Goal: Obtain resource: Obtain resource

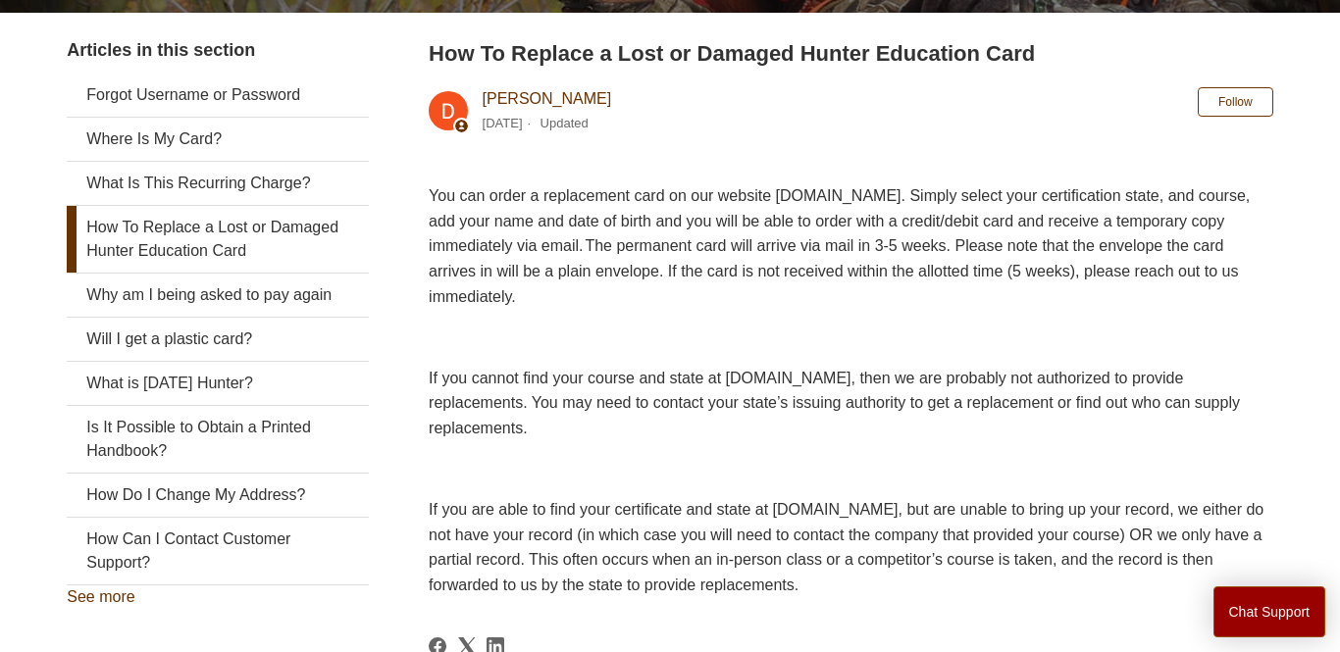
scroll to position [365, 0]
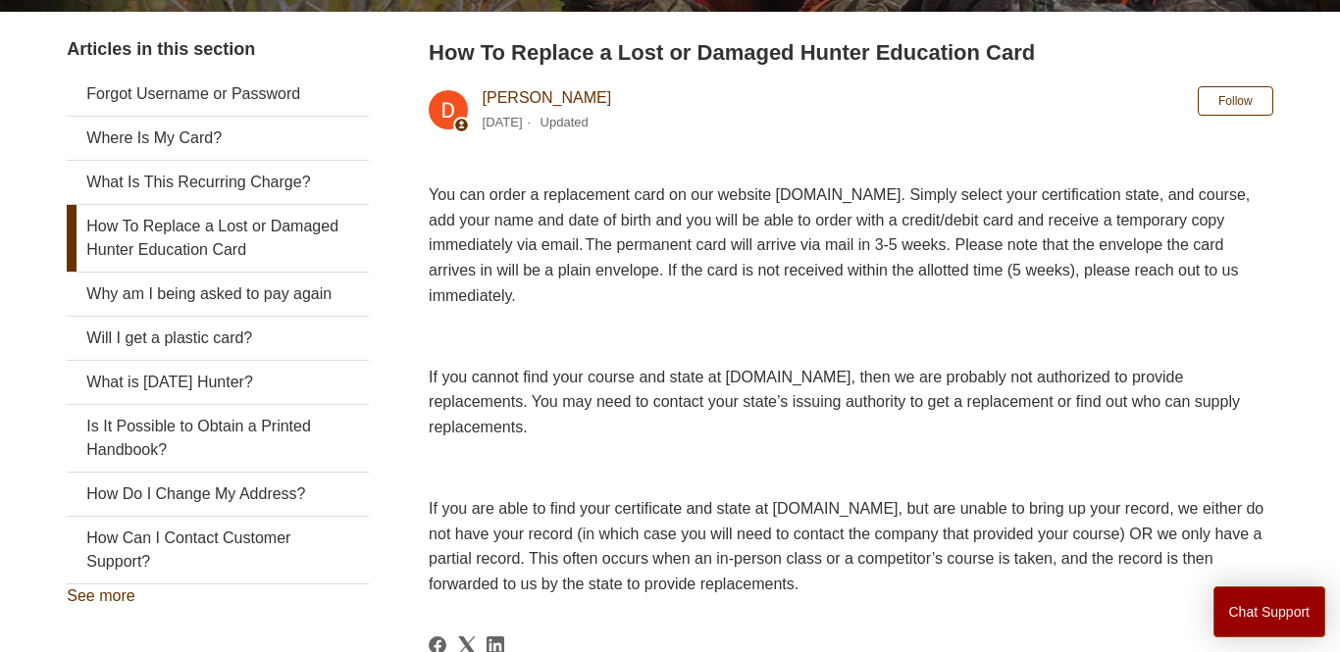
click at [867, 194] on span "You can order a replacement card on our website [DOMAIN_NAME]. Simply select yo…" at bounding box center [839, 244] width 821 height 117
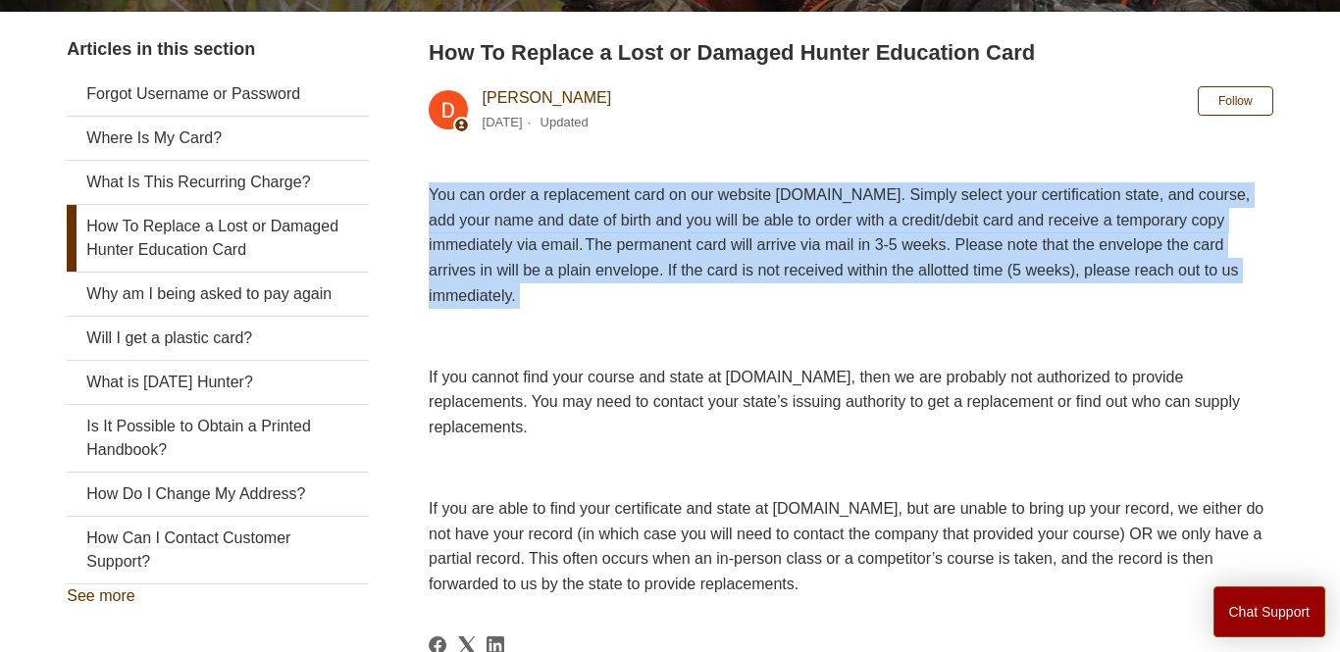
click at [867, 194] on span "You can order a replacement card on our website [DOMAIN_NAME]. Simply select yo…" at bounding box center [839, 244] width 821 height 117
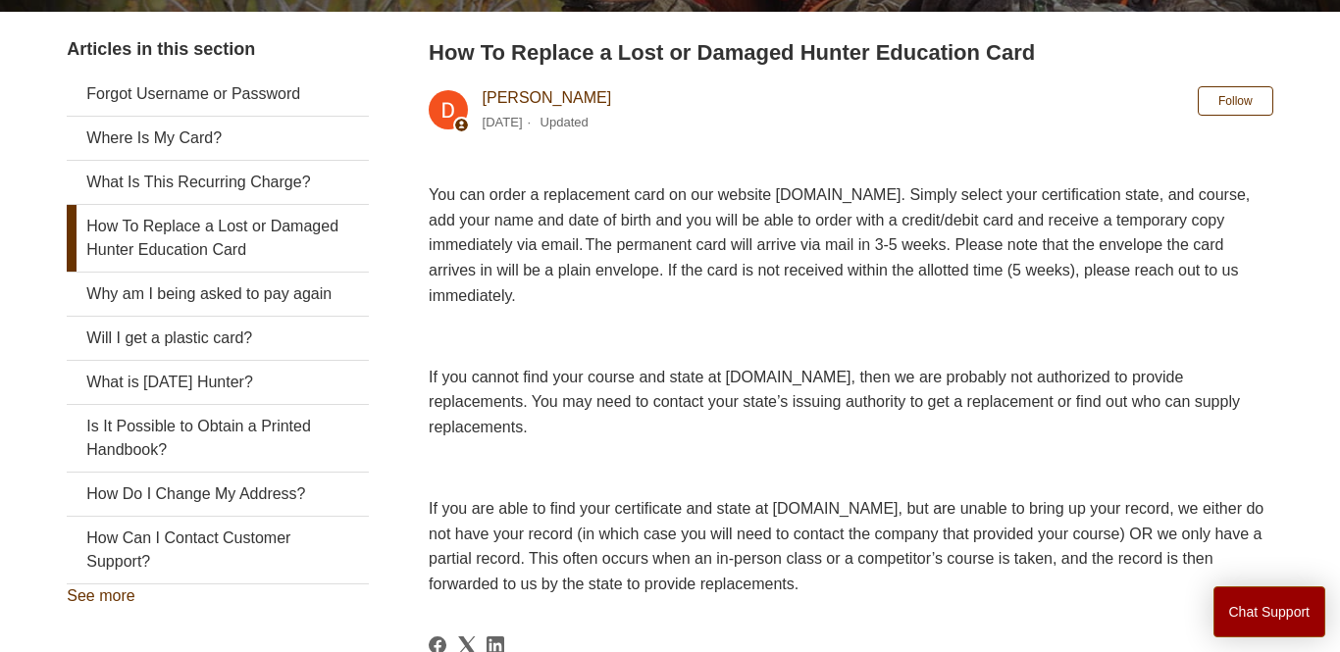
click at [867, 194] on span "You can order a replacement card on our website [DOMAIN_NAME]. Simply select yo…" at bounding box center [839, 244] width 821 height 117
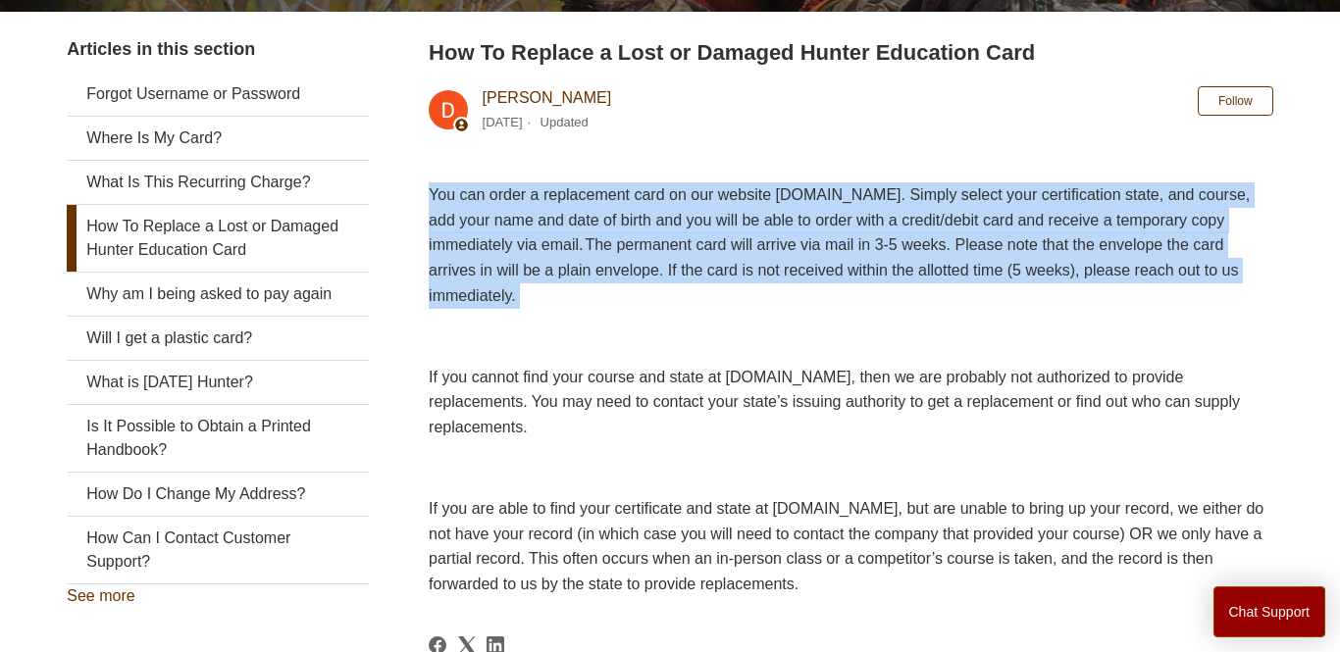
click at [867, 194] on span "You can order a replacement card on our website [DOMAIN_NAME]. Simply select yo…" at bounding box center [839, 244] width 821 height 117
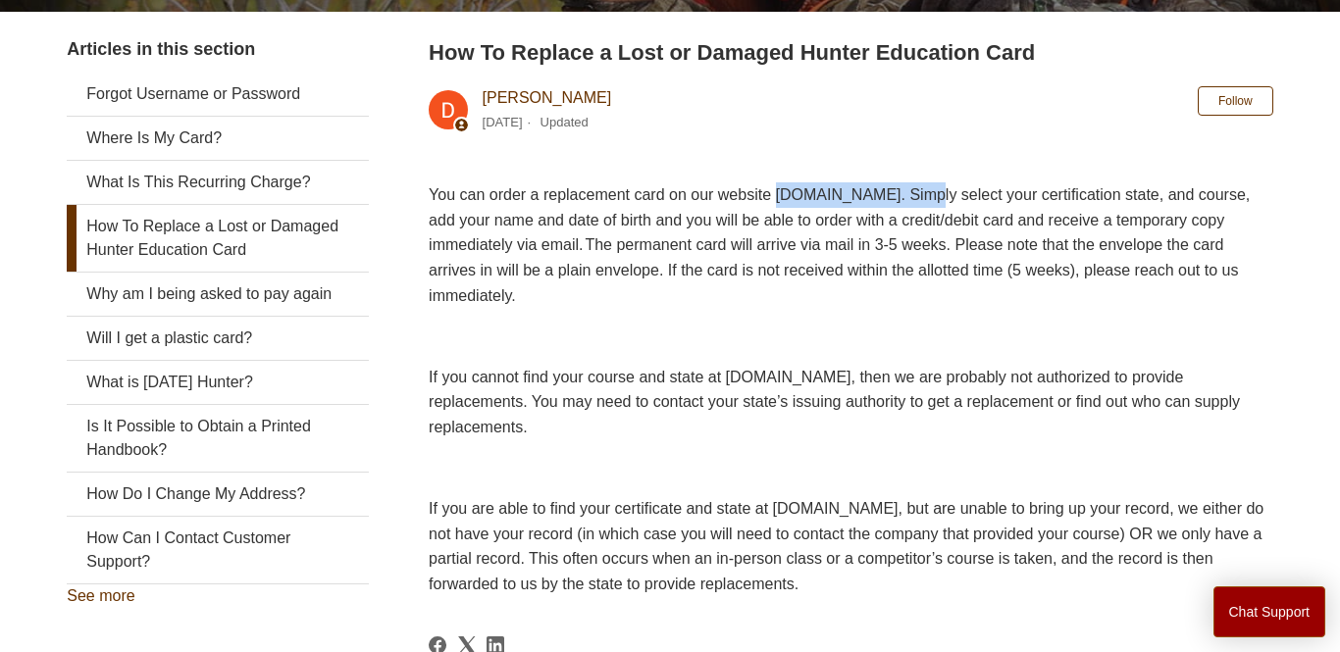
drag, startPoint x: 774, startPoint y: 197, endPoint x: 932, endPoint y: 199, distance: 157.9
click at [932, 199] on span "You can order a replacement card on our website [DOMAIN_NAME]. Simply select yo…" at bounding box center [839, 244] width 821 height 117
copy span "[DOMAIN_NAME]"
click at [994, 229] on p "You can order a replacement card on our website [DOMAIN_NAME]. Simply select yo…" at bounding box center [851, 245] width 844 height 126
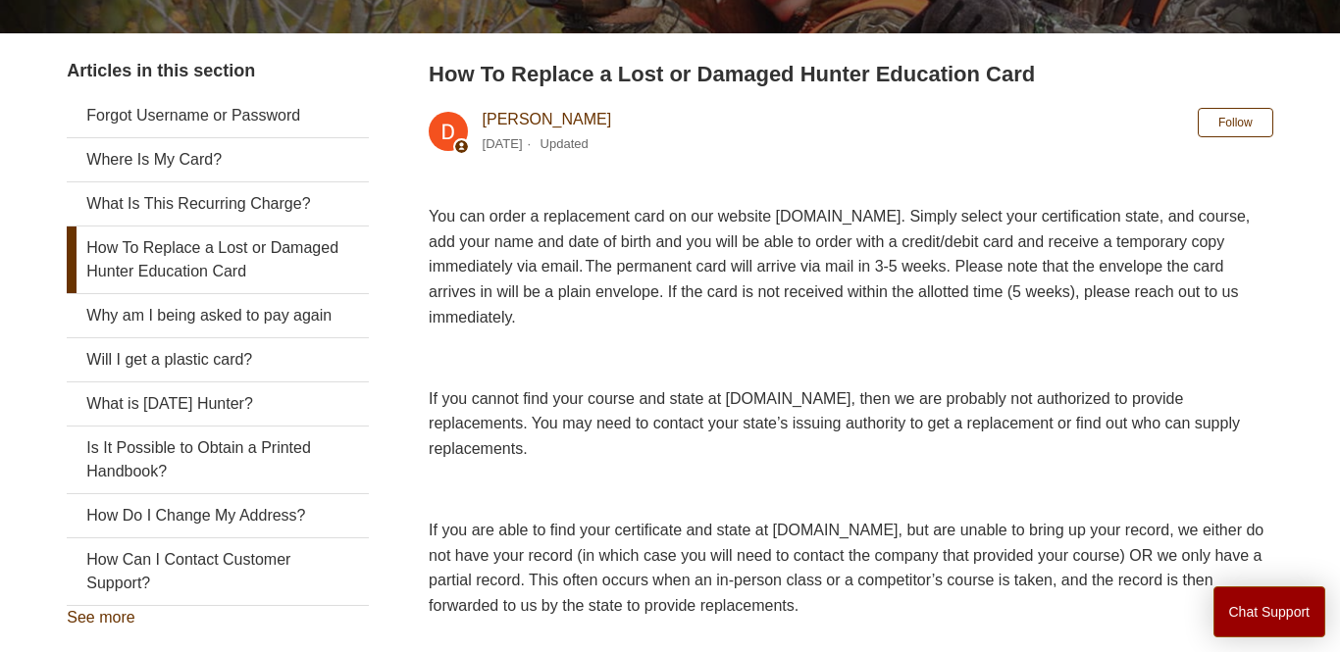
scroll to position [381, 0]
